Goal: Transaction & Acquisition: Purchase product/service

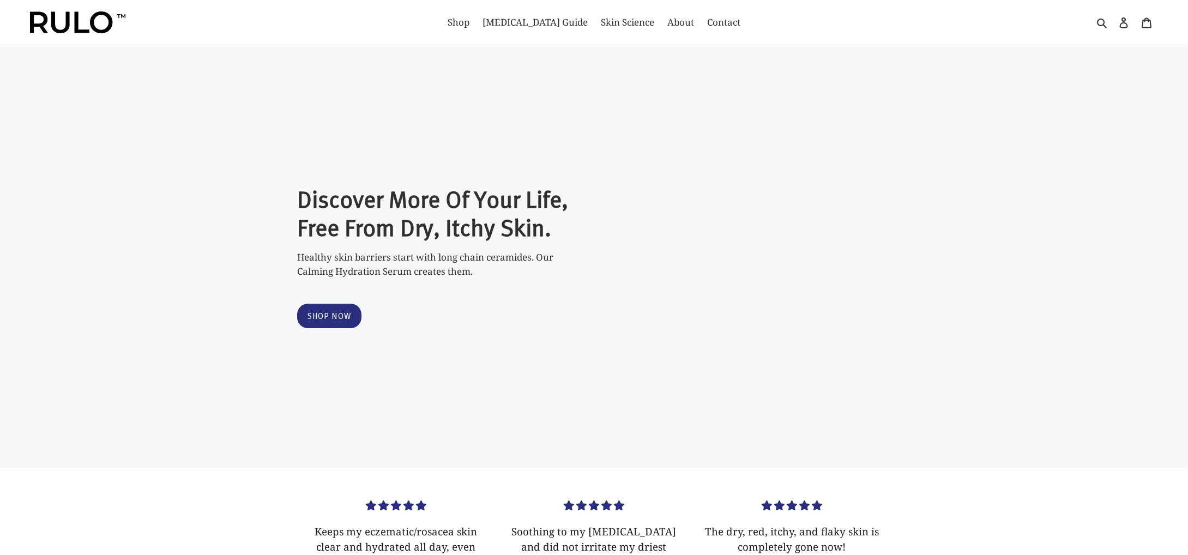
scroll to position [174, 0]
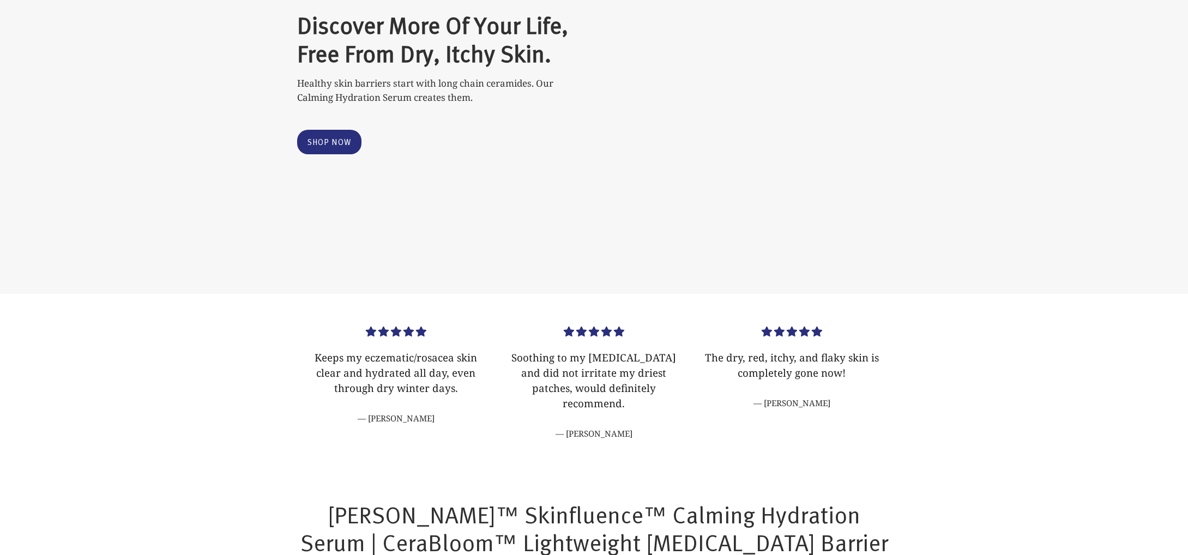
select select "most-helpful"
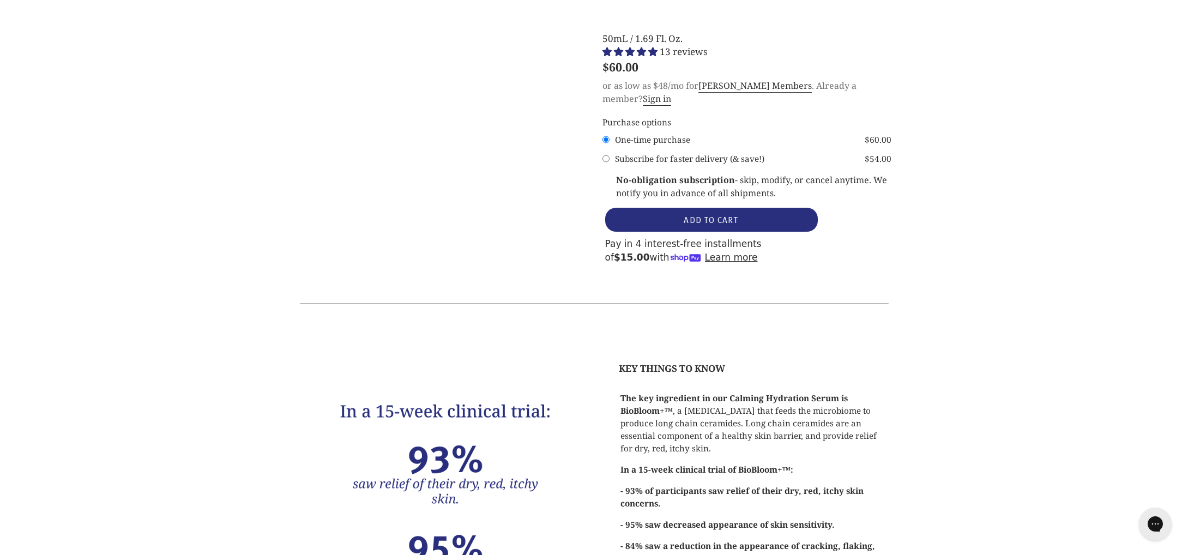
scroll to position [1613, 0]
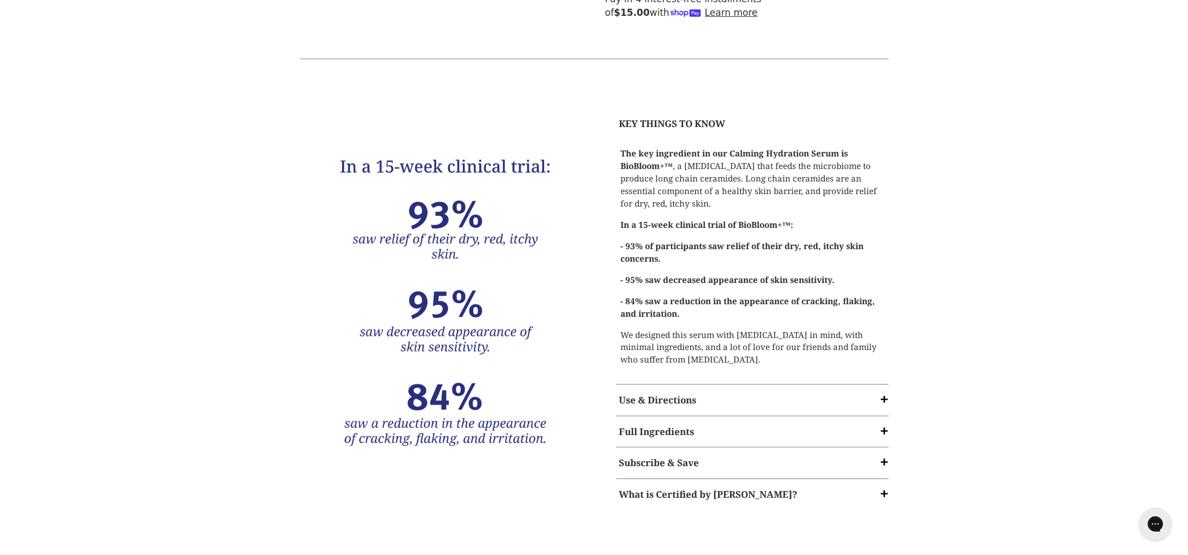
click at [880, 425] on span at bounding box center [884, 430] width 11 height 11
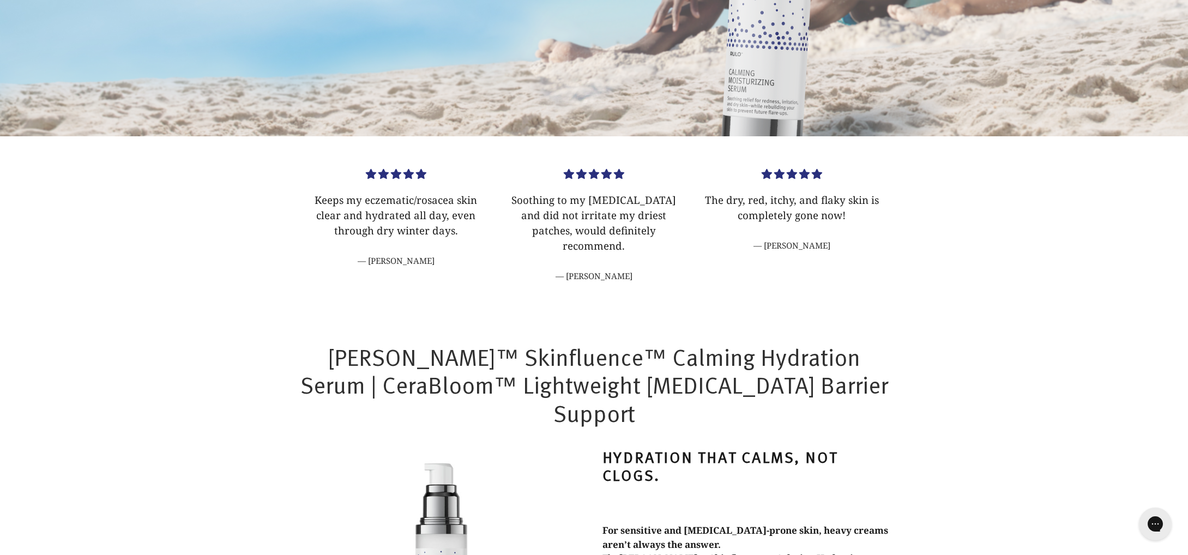
scroll to position [0, 0]
